Goal: Task Accomplishment & Management: Complete application form

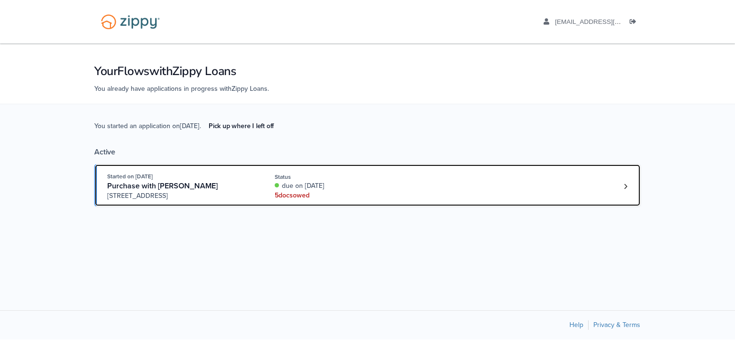
click at [293, 192] on div "5 doc s owed" at bounding box center [339, 196] width 128 height 10
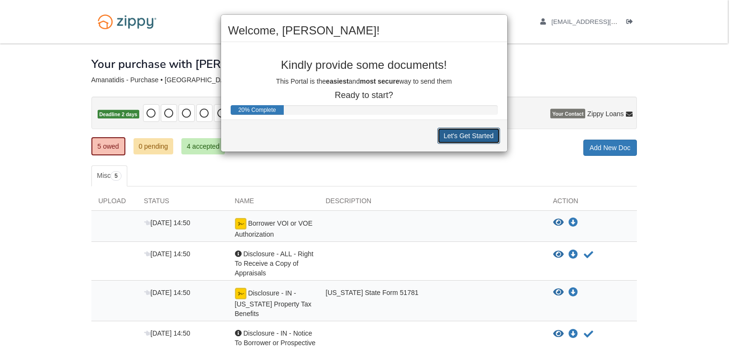
click at [476, 136] on button "Let's Get Started" at bounding box center [468, 136] width 63 height 16
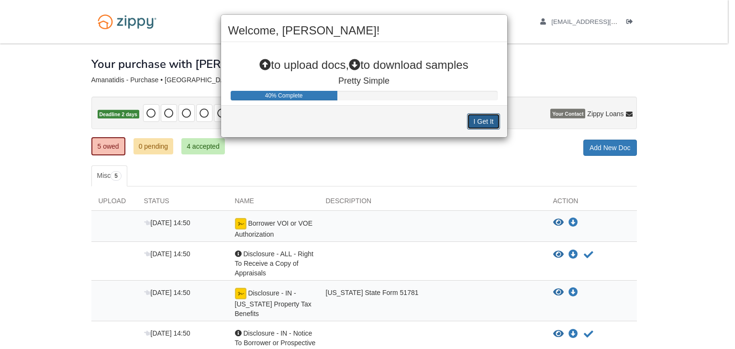
click at [484, 120] on button "I Get It" at bounding box center [483, 121] width 33 height 16
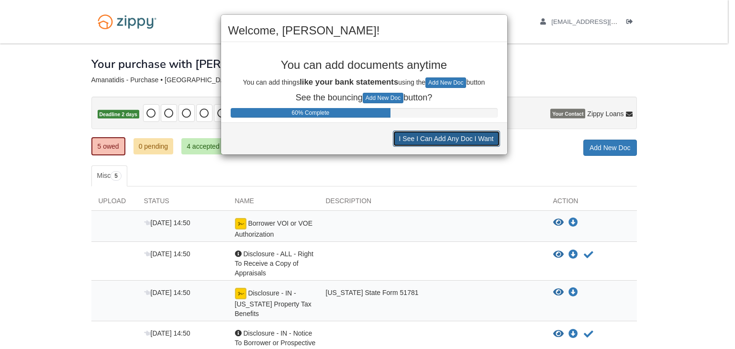
click at [469, 140] on button "I See I Can Add Any Doc I Want" at bounding box center [446, 139] width 107 height 16
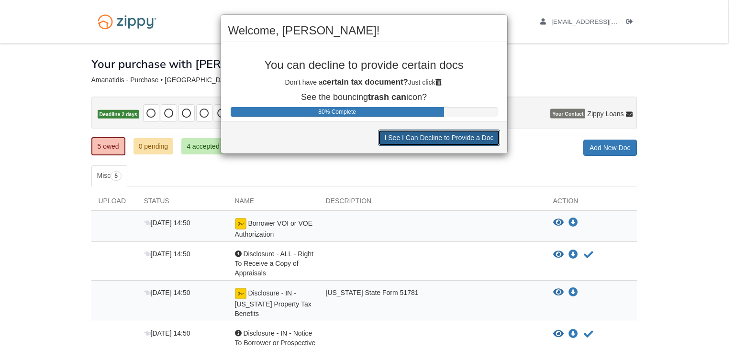
click at [469, 140] on button "I See I Can Decline to Provide a Doc" at bounding box center [439, 138] width 122 height 16
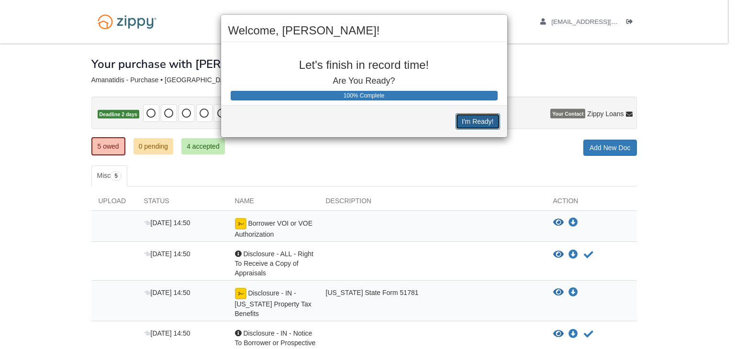
click at [475, 117] on button "I'm Ready!" at bounding box center [478, 121] width 44 height 16
